Goal: Task Accomplishment & Management: Use online tool/utility

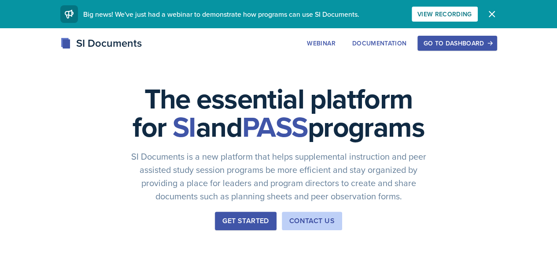
click at [501, 6] on button "Dismiss" at bounding box center [492, 14] width 18 height 18
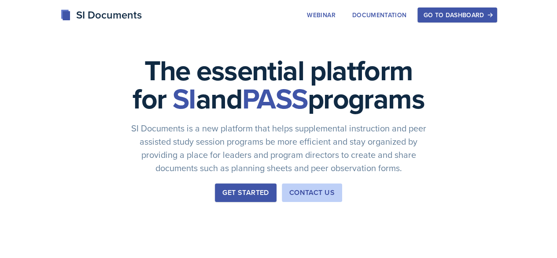
click at [60, 18] on div "SI Documents" at bounding box center [100, 15] width 81 height 16
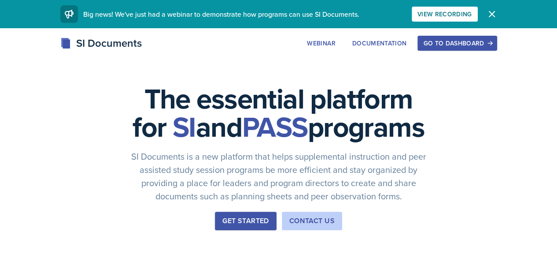
click at [483, 44] on div "Go to Dashboard" at bounding box center [457, 43] width 68 height 7
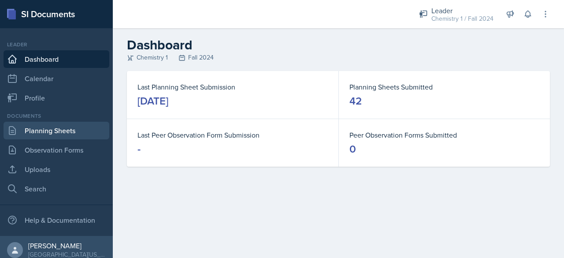
click at [57, 124] on link "Planning Sheets" at bounding box center [57, 131] width 106 height 18
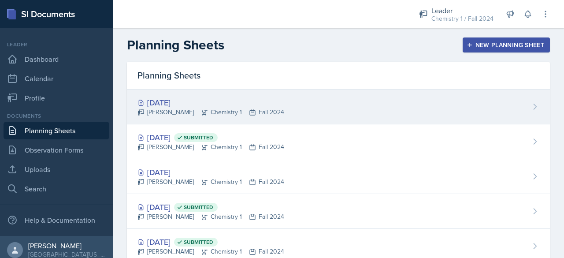
click at [188, 111] on div "[PERSON_NAME] Chemistry 1 Fall 2024" at bounding box center [210, 111] width 147 height 9
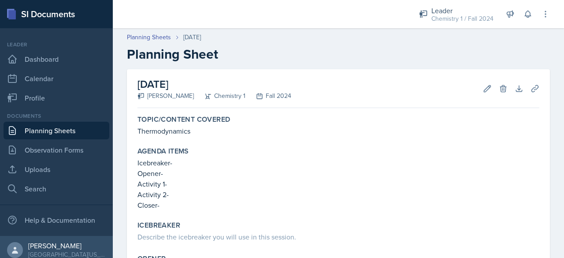
scroll to position [28, 0]
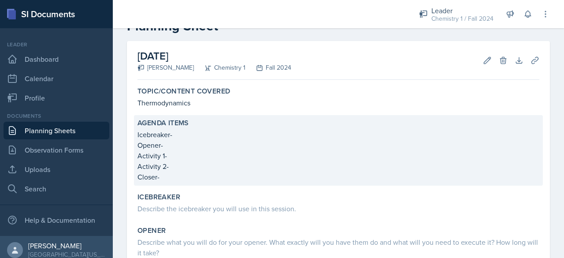
click at [187, 139] on p "Icebreaker-" at bounding box center [338, 134] width 402 height 11
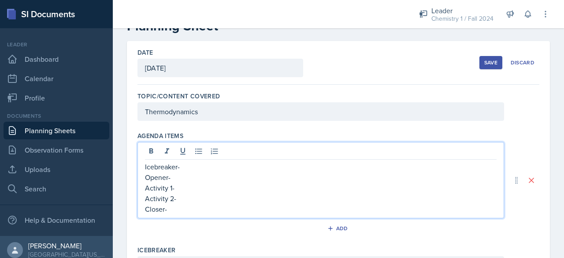
click at [192, 149] on div "Icebreaker- Opener- Activity 1- Activity 2- Closer-" at bounding box center [320, 180] width 366 height 76
click at [193, 170] on p "Icebreaker- Get to know you!" at bounding box center [320, 166] width 351 height 11
click at [197, 179] on p "Opener-" at bounding box center [320, 177] width 351 height 11
drag, startPoint x: 197, startPoint y: 179, endPoint x: 189, endPoint y: 181, distance: 8.0
click at [189, 181] on p "Opener-" at bounding box center [320, 177] width 351 height 11
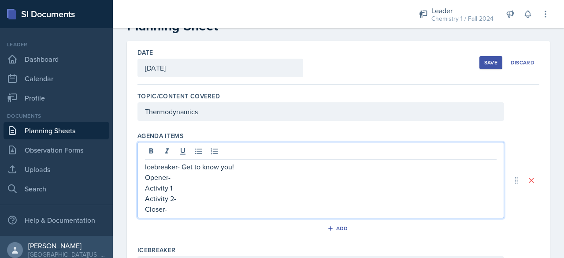
click at [193, 195] on p "Activity 2-" at bounding box center [320, 198] width 351 height 11
click at [191, 192] on p "Activity 1-" at bounding box center [320, 187] width 351 height 11
click at [191, 192] on p "Activity 1- Kahoot !" at bounding box center [320, 187] width 351 height 11
click at [195, 196] on p "Activity 2-" at bounding box center [320, 198] width 351 height 11
click at [197, 205] on p "Closer-" at bounding box center [320, 208] width 351 height 11
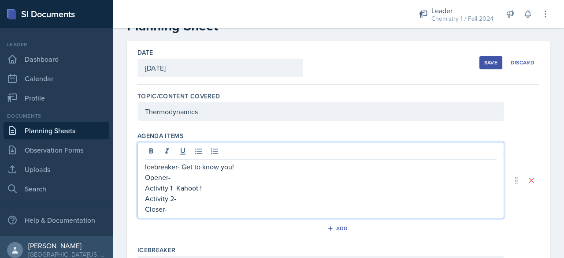
click at [183, 175] on p "Opener-" at bounding box center [320, 177] width 351 height 11
click at [187, 197] on p "Activity 2-" at bounding box center [320, 198] width 351 height 11
click at [207, 246] on div "Icebreaker" at bounding box center [338, 249] width 402 height 9
click at [192, 191] on div "Icebreaker- Get to know you! Opener- Activity 1- Kahoot ! Activity 2- Concept/v…" at bounding box center [320, 187] width 351 height 53
click at [194, 184] on p "Activity 1- Kahoot !" at bounding box center [320, 187] width 351 height 11
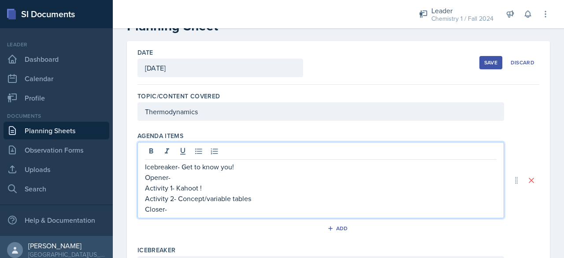
click at [193, 184] on p "Activity 1- Kahoot !" at bounding box center [320, 187] width 351 height 11
click at [192, 175] on p "Opener-" at bounding box center [320, 177] width 351 height 11
drag, startPoint x: 182, startPoint y: 163, endPoint x: 239, endPoint y: 163, distance: 56.4
click at [239, 163] on p "Icebreaker- Get to know you!" at bounding box center [320, 166] width 351 height 11
click at [209, 183] on p "Activity 1- Kahoot !" at bounding box center [320, 187] width 351 height 11
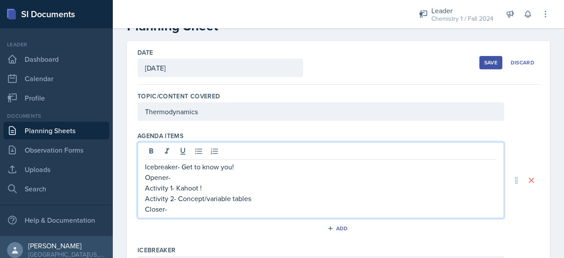
click at [208, 182] on p "Activity 1- Kahoot !" at bounding box center [320, 187] width 351 height 11
click at [214, 174] on p "Opener-" at bounding box center [320, 177] width 351 height 11
drag, startPoint x: 223, startPoint y: 166, endPoint x: 237, endPoint y: 166, distance: 13.6
click at [237, 166] on p "Icebreaker- Get to know you!" at bounding box center [320, 166] width 351 height 11
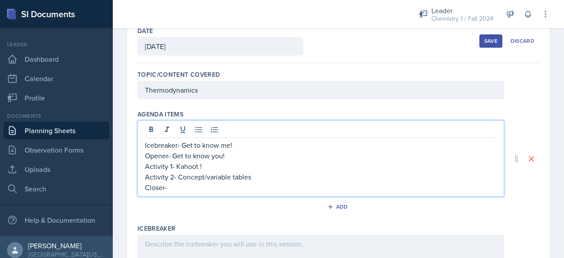
scroll to position [50, 0]
click at [212, 186] on p "Closer-" at bounding box center [320, 186] width 351 height 11
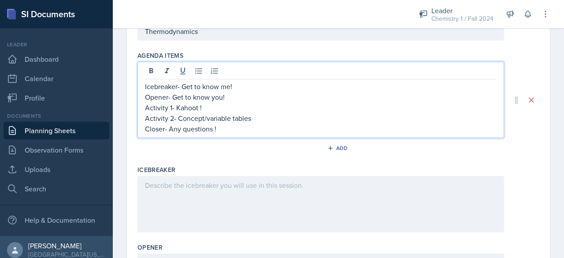
click at [214, 192] on div at bounding box center [320, 204] width 366 height 56
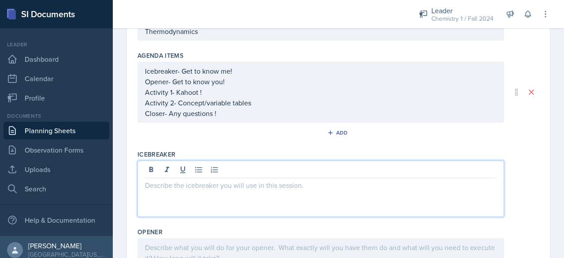
scroll to position [123, 0]
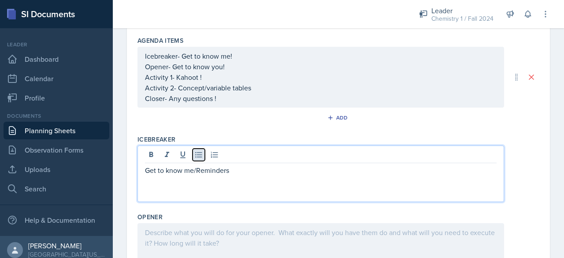
click at [197, 156] on icon at bounding box center [198, 154] width 9 height 9
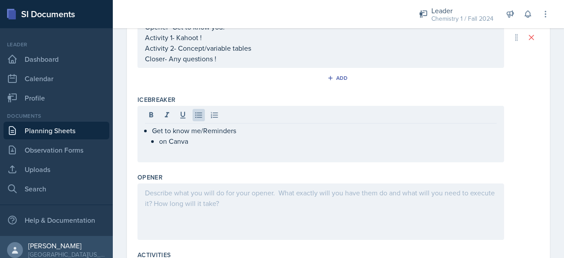
click at [203, 207] on div at bounding box center [320, 211] width 366 height 56
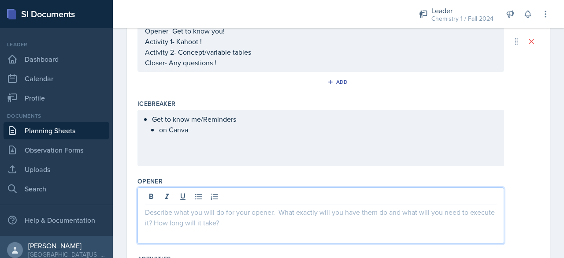
scroll to position [161, 0]
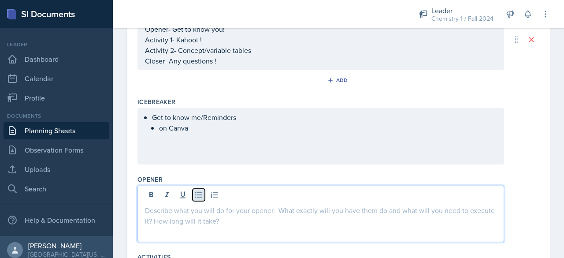
click at [197, 193] on icon at bounding box center [198, 195] width 7 height 6
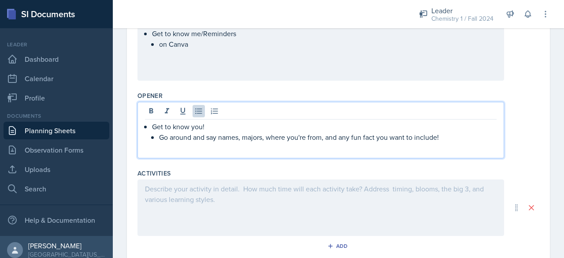
click at [186, 225] on div at bounding box center [320, 207] width 366 height 56
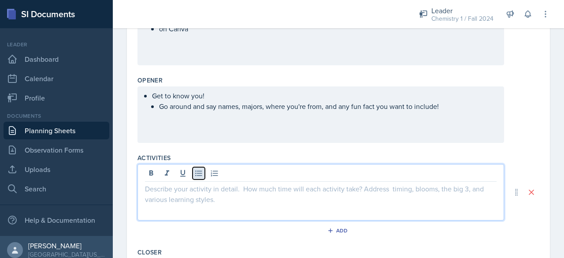
click at [192, 170] on button at bounding box center [198, 173] width 12 height 12
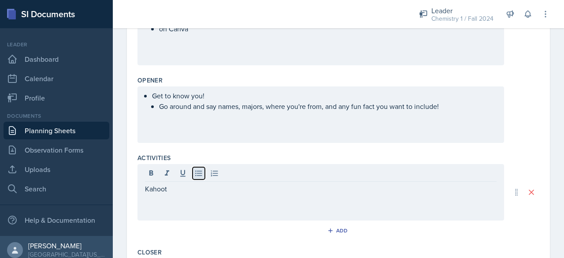
click at [192, 170] on button at bounding box center [198, 173] width 12 height 12
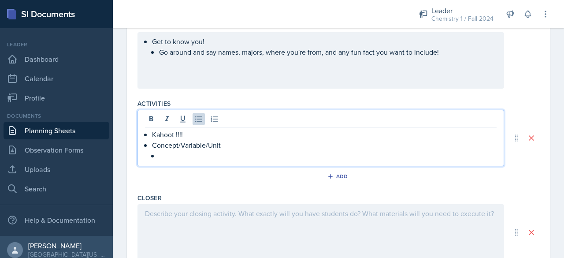
scroll to position [315, 0]
